Goal: Task Accomplishment & Management: Manage account settings

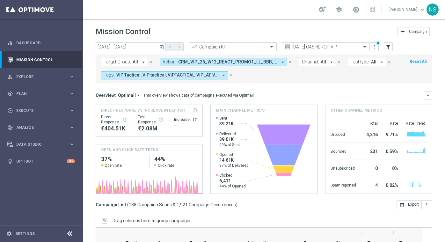
scroll to position [2189, 0]
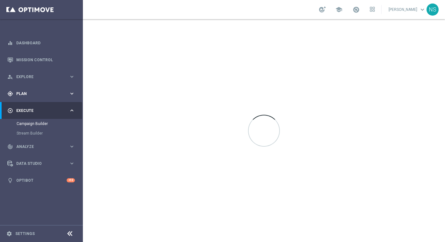
click at [44, 95] on span "Plan" at bounding box center [42, 94] width 53 height 4
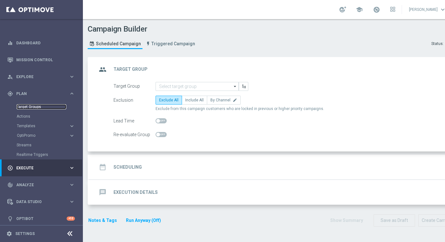
click at [33, 105] on link "Target Groups" at bounding box center [42, 106] width 50 height 5
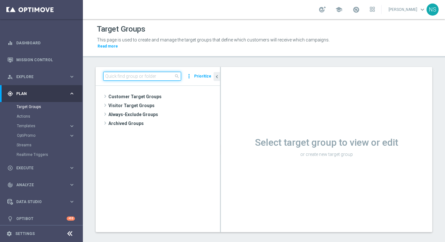
click at [131, 76] on input at bounding box center [142, 76] width 78 height 9
paste input "de_TGT_VIP_EM_TAC_GM__9DAYNOACT"
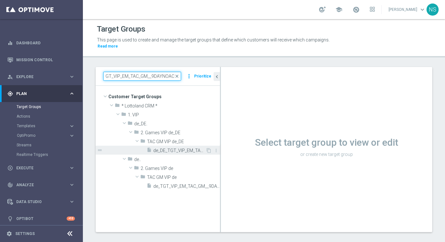
type input "de_TGT_VIP_EM_TAC_GM__9DAYNOACT"
click at [184, 149] on span "de_DE_TGT_VIP_EM_TAC_GM__9DAYNOACT" at bounding box center [179, 150] width 52 height 5
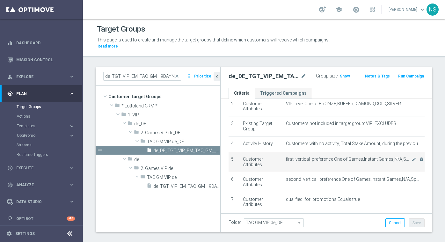
scroll to position [31, 0]
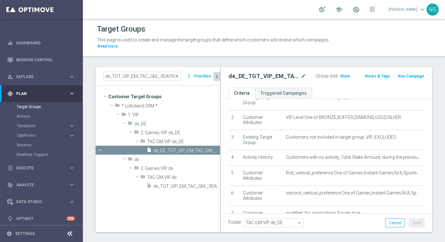
click at [216, 75] on icon "chevron_left" at bounding box center [217, 77] width 6 height 6
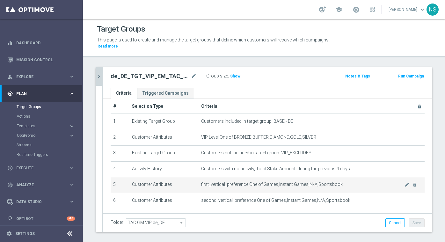
scroll to position [0, 0]
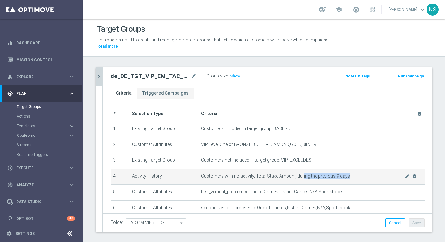
drag, startPoint x: 350, startPoint y: 176, endPoint x: 300, endPoint y: 177, distance: 49.4
click at [300, 177] on span "Customers with no activity, Total Stake Amount, during the previous 9 days" at bounding box center [302, 175] width 203 height 5
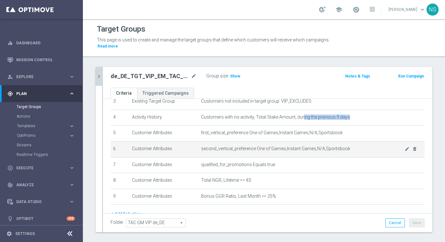
scroll to position [60, 0]
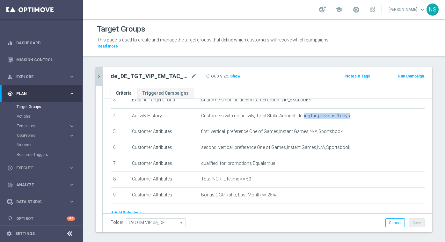
click at [98, 80] on button "chevron_right" at bounding box center [99, 76] width 6 height 19
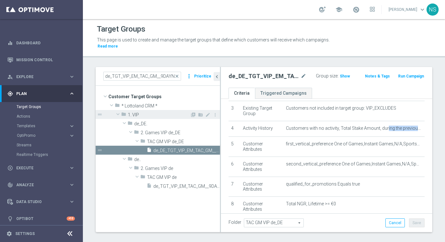
scroll to position [69, 0]
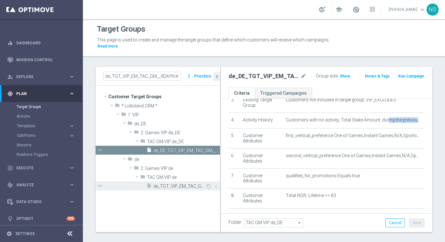
click at [175, 185] on span "de_TGT_VIP_EM_TAC_GM__9DAYNOACT" at bounding box center [179, 186] width 52 height 5
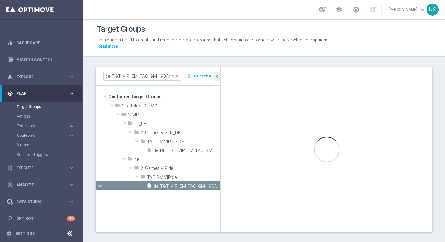
type input "TAC GM VIP de"
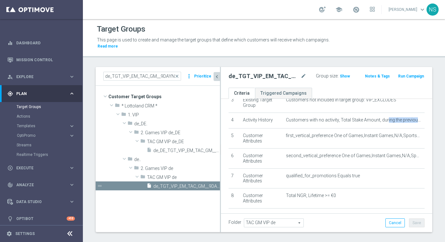
click at [215, 75] on icon "chevron_left" at bounding box center [217, 77] width 6 height 6
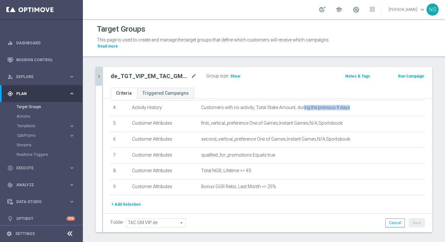
scroll to position [60, 0]
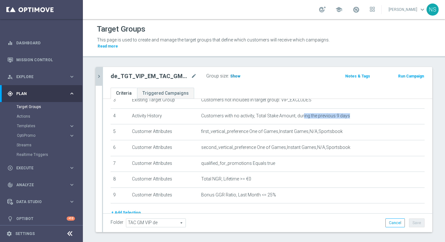
click at [237, 75] on span "Show" at bounding box center [235, 76] width 10 height 4
drag, startPoint x: 242, startPoint y: 76, endPoint x: 223, endPoint y: 75, distance: 19.1
click at [223, 75] on div "Group size : 465" at bounding box center [238, 76] width 64 height 8
click at [35, 107] on link "Target Groups" at bounding box center [42, 106] width 50 height 5
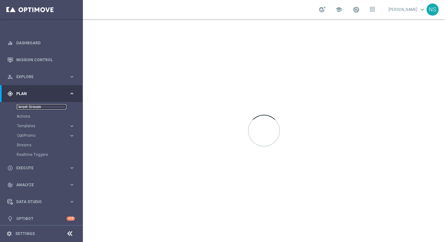
click at [33, 107] on link "Target Groups" at bounding box center [42, 106] width 50 height 5
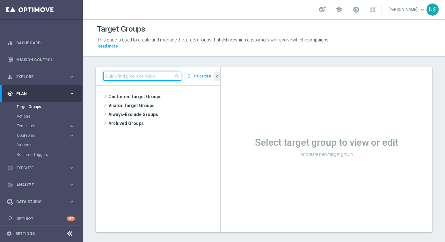
click at [124, 78] on input at bounding box center [142, 76] width 78 height 9
paste input "de_ALL_TGT_VIP_RI_TAC_GM__LOW_MID_PREMIUM_SPIN_WIN_WEEKEND"
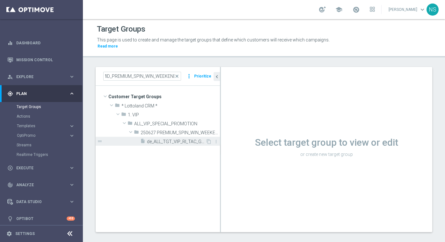
click at [176, 139] on span "de_ALL_TGT_VIP_RI_TAC_GM__LOW_MID_PREMIUM_SPIN_WIN_WEEKEND" at bounding box center [176, 141] width 59 height 5
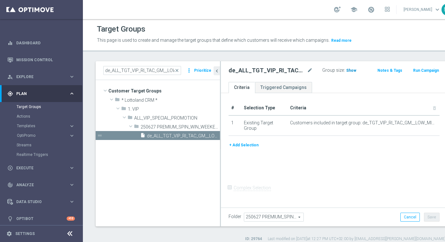
click at [346, 73] on span "Show" at bounding box center [351, 70] width 10 height 4
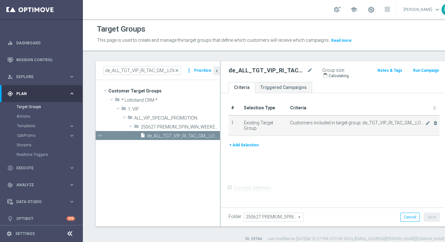
click at [383, 126] on span "Customers included in target group: de_TGT_VIP_RI_TAC_GM__LOW_MID_BUNDLE_PREMIU…" at bounding box center [357, 122] width 135 height 5
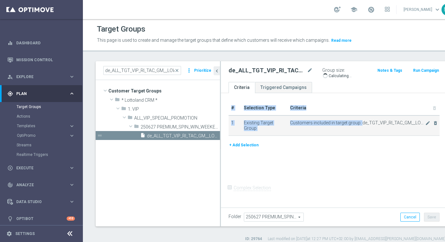
click at [383, 126] on span "Customers included in target group: de_TGT_VIP_RI_TAC_GM__LOW_MID_BUNDLE_PREMIU…" at bounding box center [357, 122] width 135 height 5
copy table "# Selection Type Criteria delete_forever 1 Existing Target Group Customers incl…"
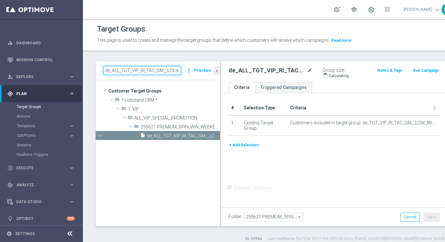
click at [140, 75] on input "de_ALL_TGT_VIP_RI_TAC_GM__LOW_MID_PREMIUM_SPIN_WIN_WEEKEND" at bounding box center [142, 70] width 78 height 9
paste input "TGT_VIP_RI_TAC_GM__LOW_MID_BUNDLE"
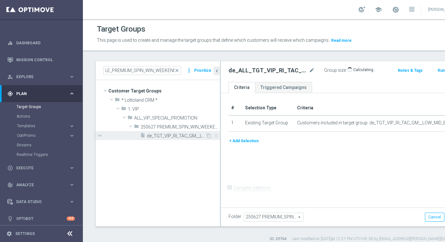
click at [185, 139] on span "de_TGT_VIP_RI_TAC_GM__LOW_MID_BUNDLE_PREMIUM_SPIN_WIN_WEEKEND" at bounding box center [176, 135] width 59 height 5
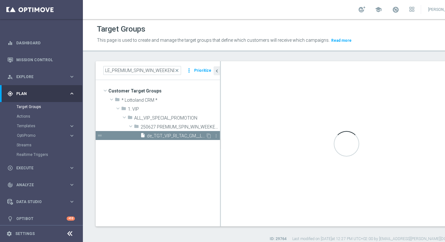
scroll to position [0, 0]
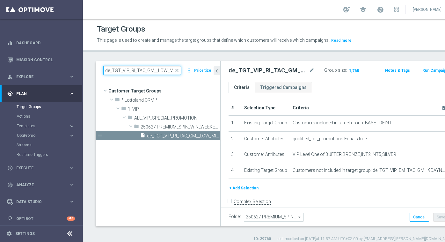
click at [152, 75] on input "de_TGT_VIP_RI_TAC_GM__LOW_MID_BUNDLE_PREMIUM_SPIN_WIN_WEEKEND" at bounding box center [142, 70] width 78 height 9
paste input "ALL_TGT_VIP_RI_TAC_GM__TOP"
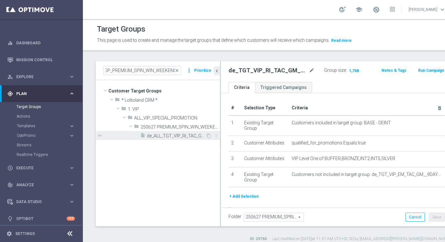
click at [161, 139] on span "de_ALL_TGT_VIP_RI_TAC_GM__TOP_PREMIUM_SPIN_WIN_WEEKEND" at bounding box center [176, 135] width 59 height 5
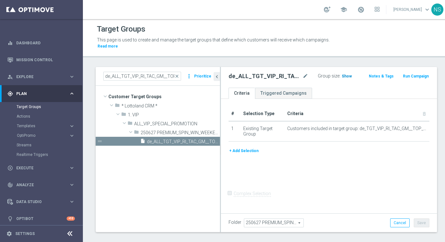
click at [343, 77] on span "Show" at bounding box center [347, 76] width 10 height 4
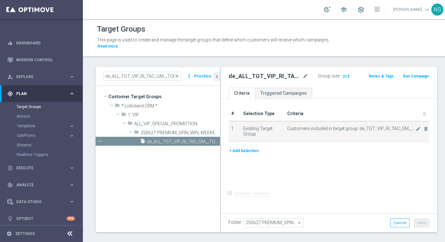
click at [371, 130] on span "Customers included in target group: de_TGT_VIP_RI_TAC_GM__TOP_BUNDLE_PREMIUM_SP…" at bounding box center [351, 128] width 128 height 5
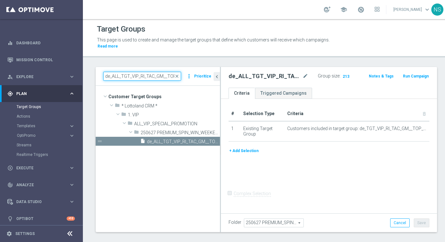
click at [165, 78] on input "de_ALL_TGT_VIP_RI_TAC_GM__TOP_PREMIUM_SPIN_WIN_WEEKEND" at bounding box center [142, 76] width 78 height 9
paste input "TGT_VIP_RI_TAC_GM__TOP_BUNDLE"
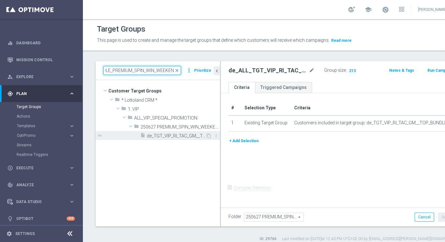
type input "de_TGT_VIP_RI_TAC_GM__TOP_BUNDLE_PREMIUM_SPIN_WIN_WEEKEND"
click at [183, 139] on span "de_TGT_VIP_RI_TAC_GM__TOP_BUNDLE_PREMIUM_SPIN_WIN_WEEKEND" at bounding box center [176, 135] width 59 height 5
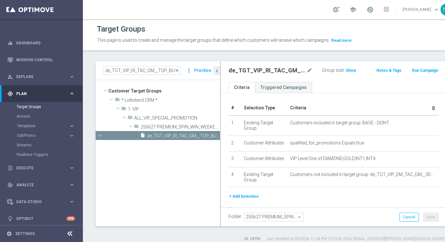
click at [350, 74] on div "Group size : Show" at bounding box center [346, 70] width 48 height 8
click at [346, 73] on span "Show" at bounding box center [351, 70] width 10 height 4
